Goal: Task Accomplishment & Management: Use online tool/utility

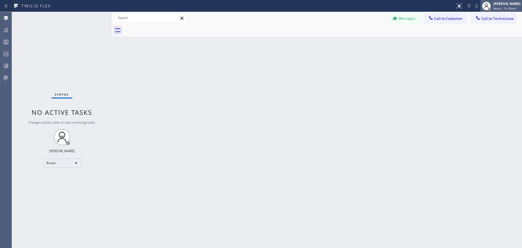
click at [494, 8] on span "Break | 1h 20min" at bounding box center [505, 9] width 23 height 4
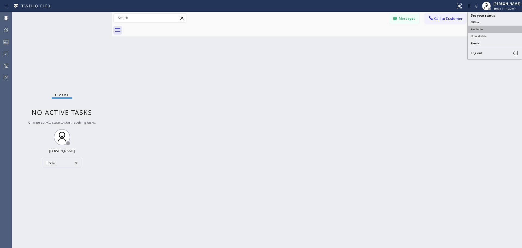
click at [493, 31] on button "Available" at bounding box center [495, 29] width 54 height 7
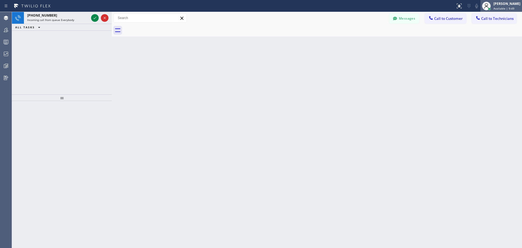
click at [497, 7] on span "Available | 9:49" at bounding box center [504, 9] width 21 height 4
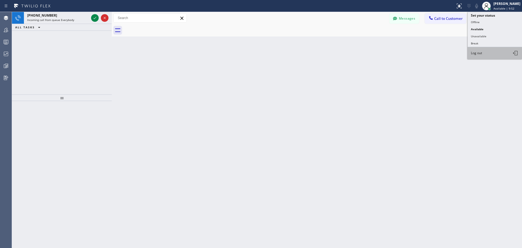
click at [487, 56] on button "Log out" at bounding box center [495, 53] width 54 height 12
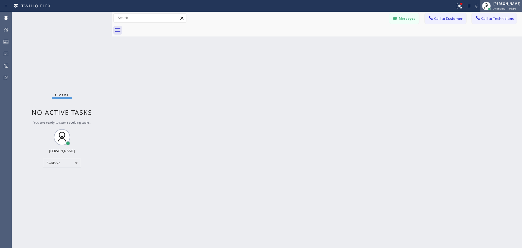
click at [502, 7] on span "Available | 16:50" at bounding box center [505, 9] width 23 height 4
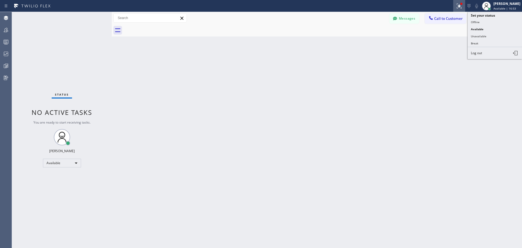
click at [459, 8] on icon at bounding box center [459, 6] width 7 height 7
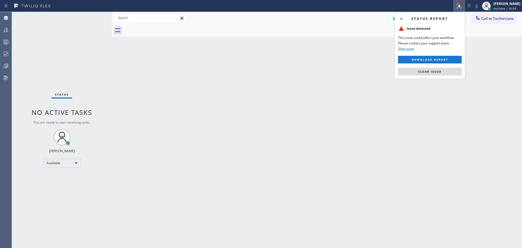
click at [444, 68] on button "Clear issue" at bounding box center [430, 72] width 64 height 8
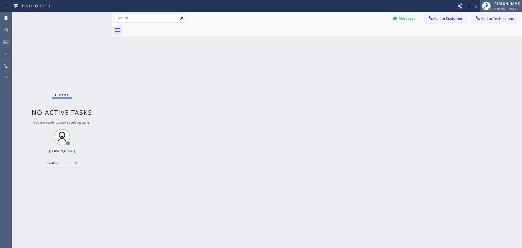
click at [506, 10] on span "Available | 26:18" at bounding box center [505, 9] width 23 height 4
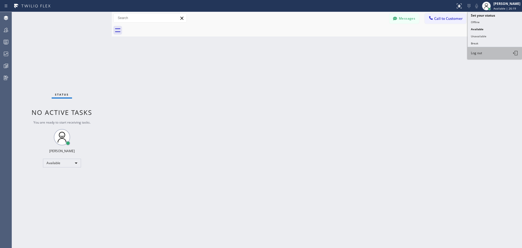
click at [490, 56] on button "Log out" at bounding box center [495, 53] width 54 height 12
